Goal: Transaction & Acquisition: Book appointment/travel/reservation

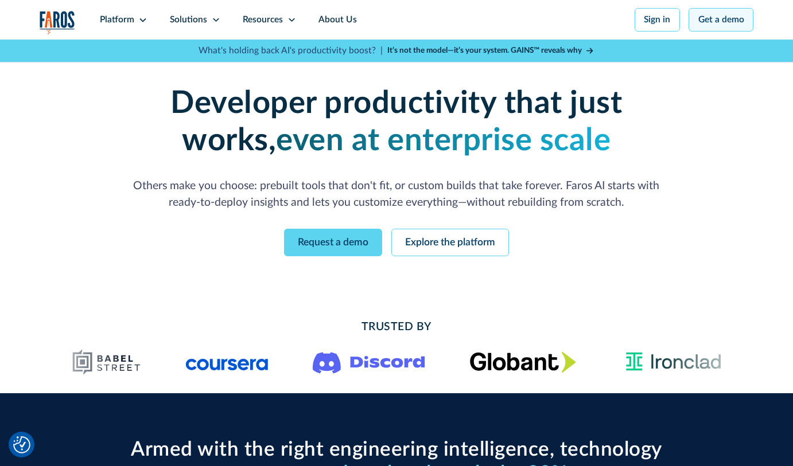
click at [718, 22] on link "Get a demo" at bounding box center [720, 20] width 65 height 24
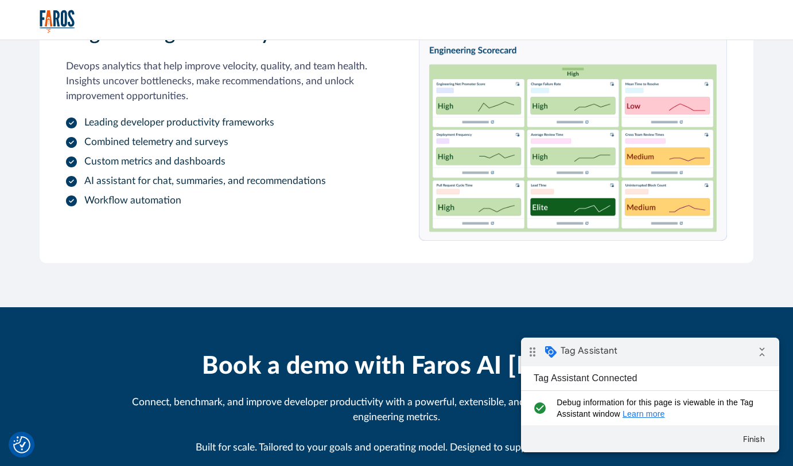
scroll to position [1429, 0]
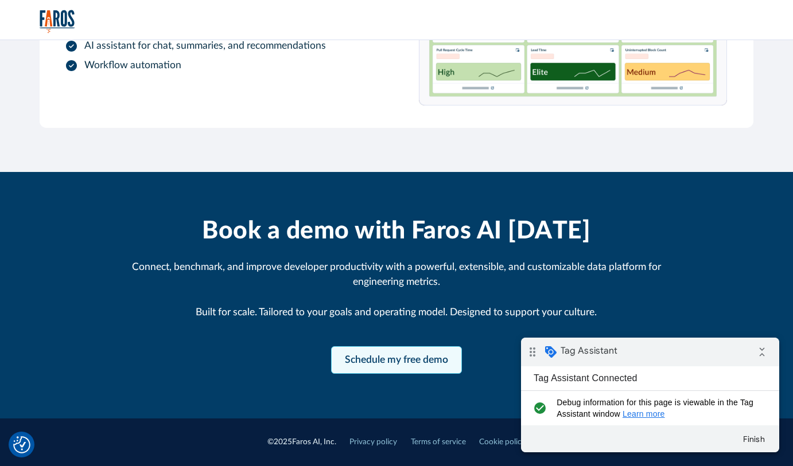
click at [385, 365] on link "Schedule my free demo" at bounding box center [396, 360] width 131 height 28
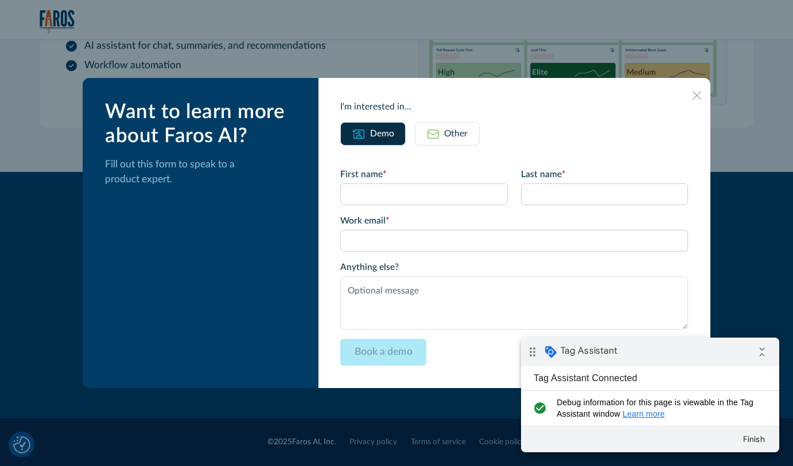
click at [439, 138] on img at bounding box center [432, 133] width 13 height 13
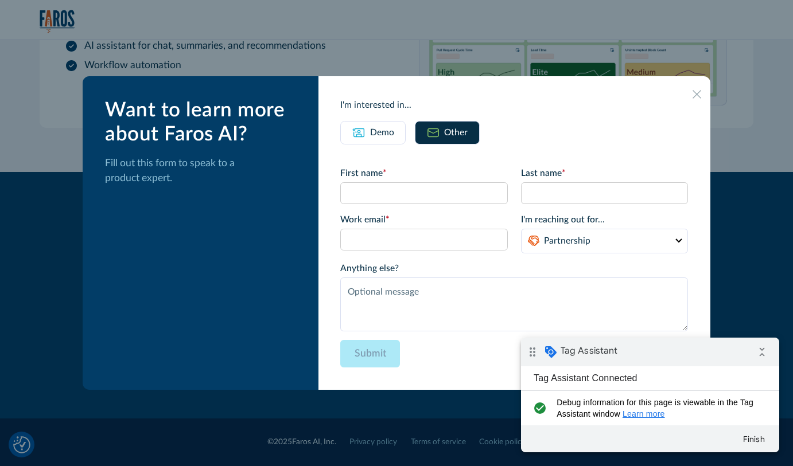
click at [692, 98] on icon at bounding box center [696, 94] width 9 height 9
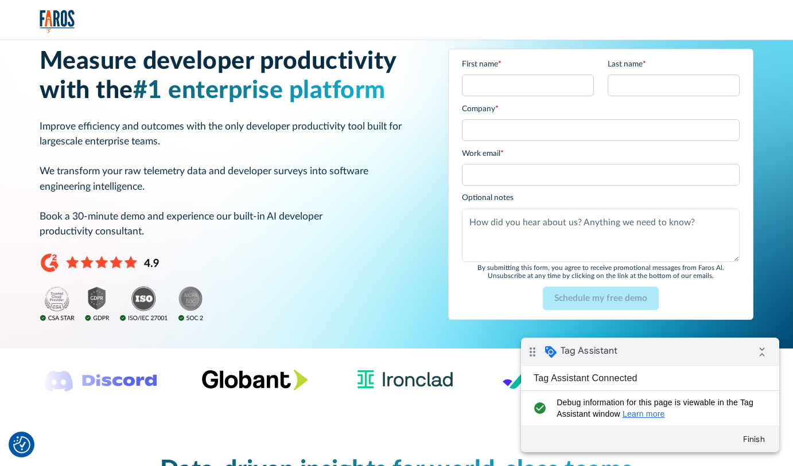
scroll to position [0, 0]
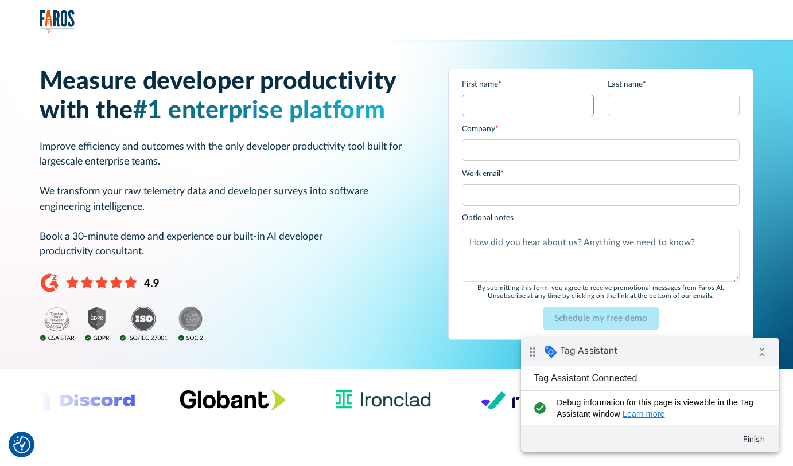
click at [563, 110] on input "First name *" at bounding box center [528, 106] width 132 height 22
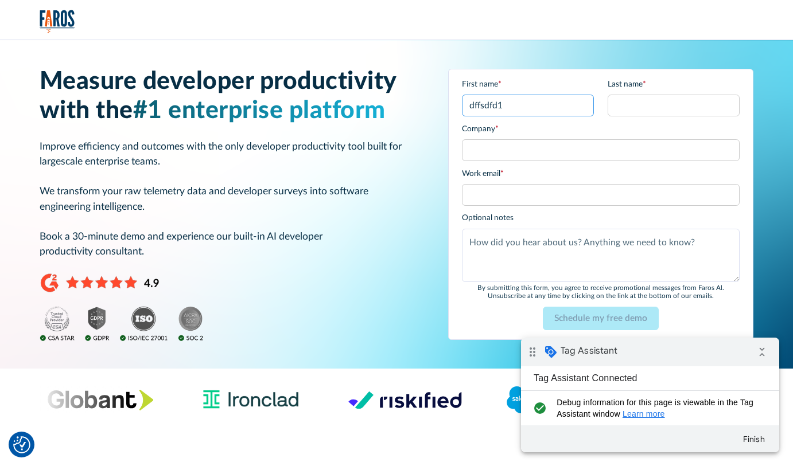
type input "\"
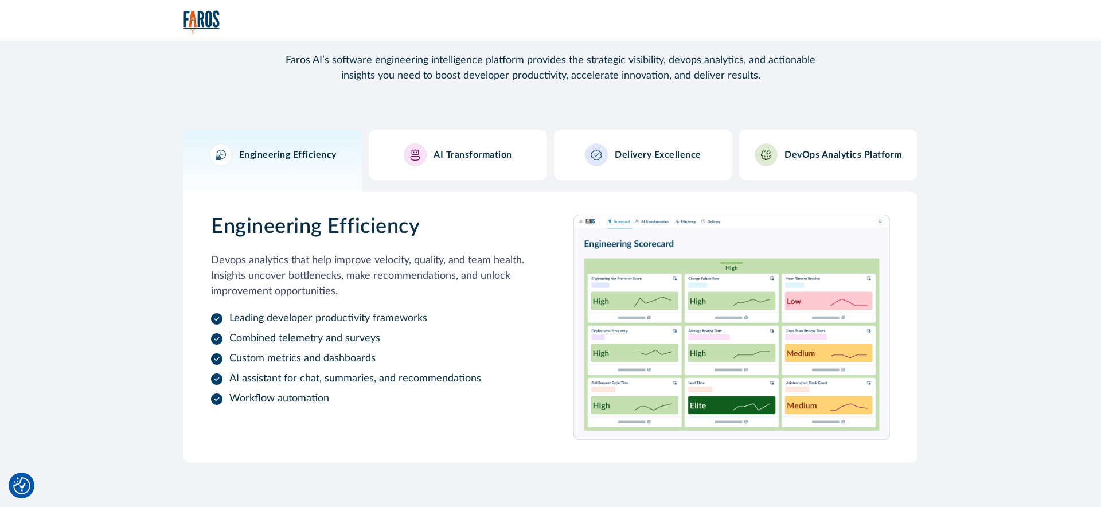
scroll to position [1158, 0]
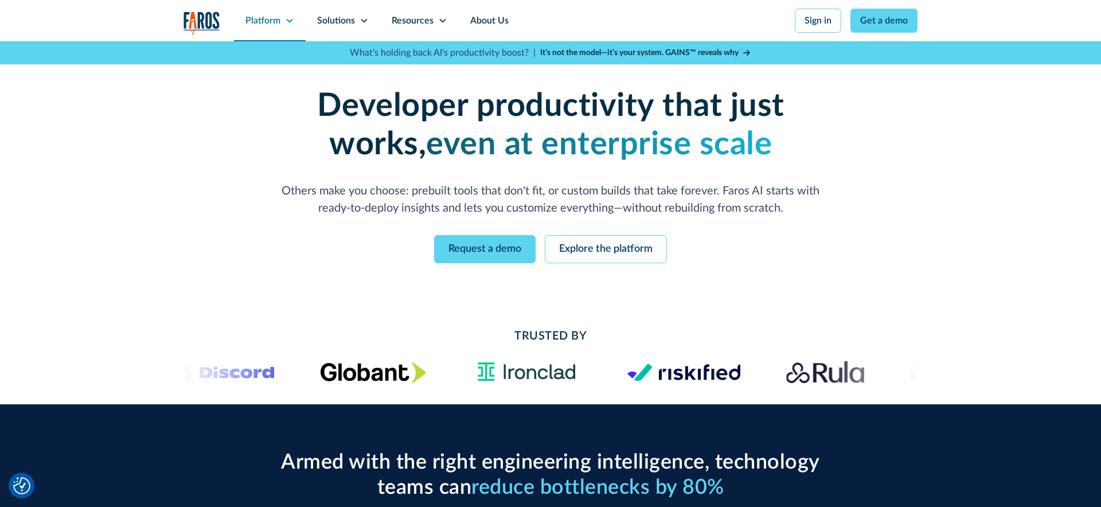
click at [285, 24] on icon at bounding box center [289, 20] width 9 height 9
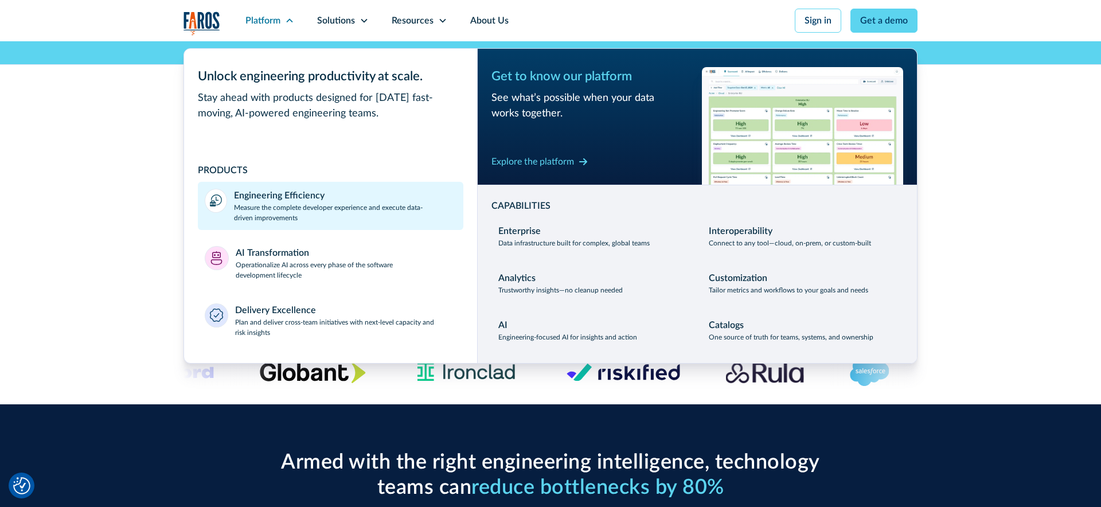
click at [314, 200] on div "Engineering Efficiency" at bounding box center [279, 196] width 91 height 14
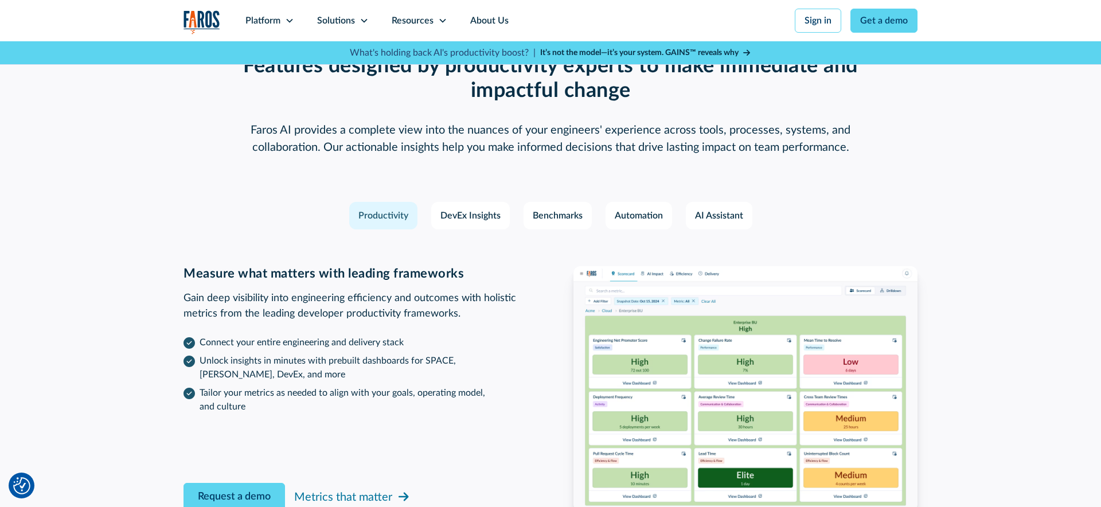
scroll to position [1686, 0]
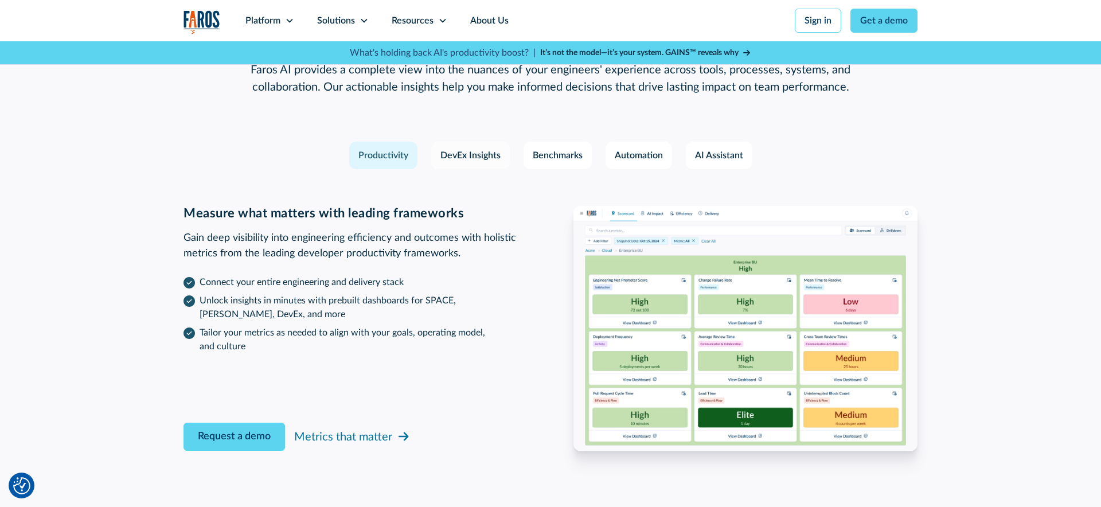
click at [480, 161] on div "DevEx Insights" at bounding box center [471, 156] width 60 height 14
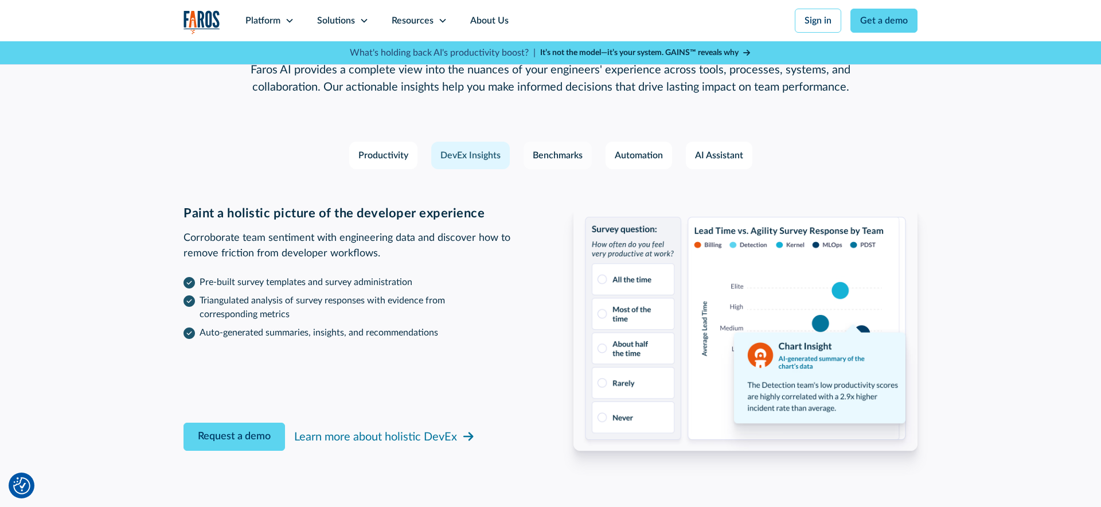
click at [552, 155] on div "Benchmarks" at bounding box center [558, 156] width 50 height 14
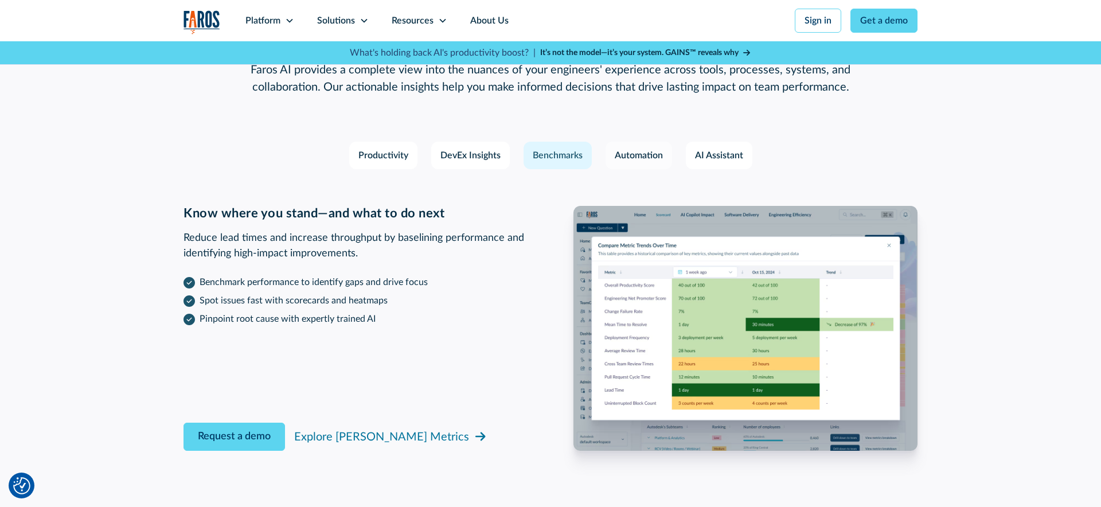
click at [655, 159] on div "Automation" at bounding box center [639, 156] width 48 height 14
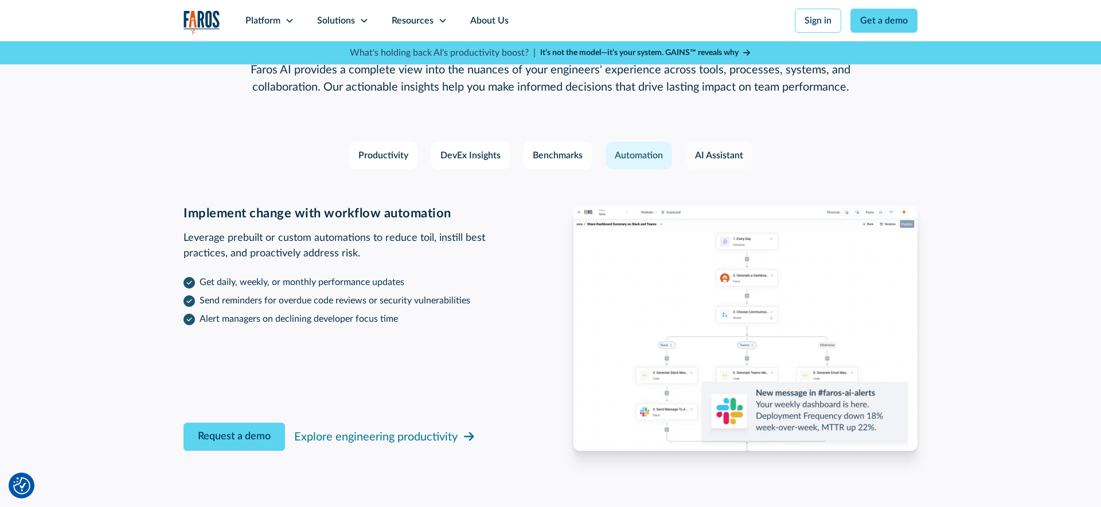
click at [740, 157] on div "AI Assistant" at bounding box center [719, 156] width 48 height 14
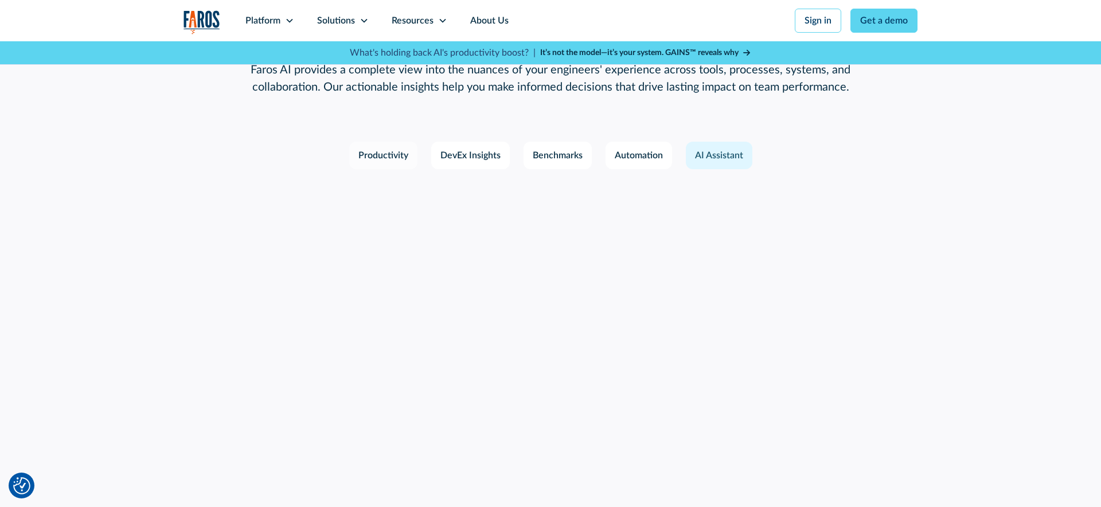
click at [403, 165] on link "Productivity" at bounding box center [383, 156] width 68 height 28
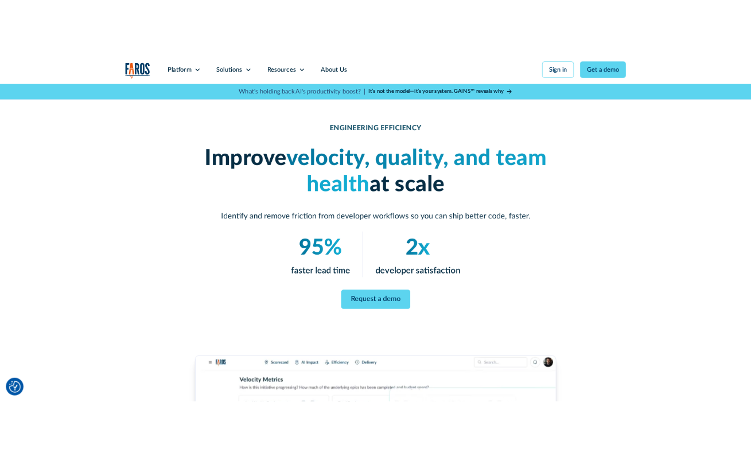
scroll to position [0, 0]
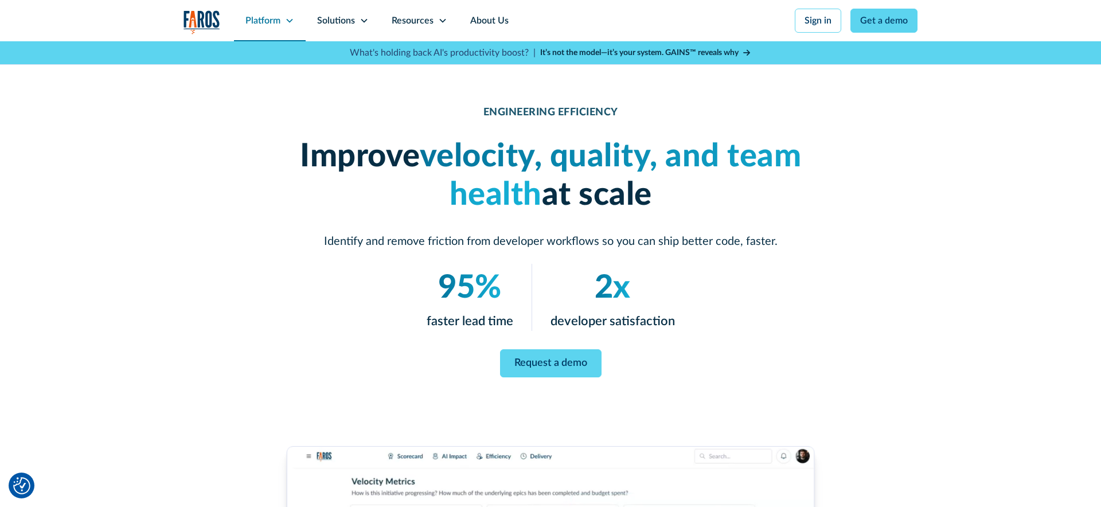
click at [272, 26] on div "Platform" at bounding box center [263, 21] width 35 height 14
